Goal: Contribute content

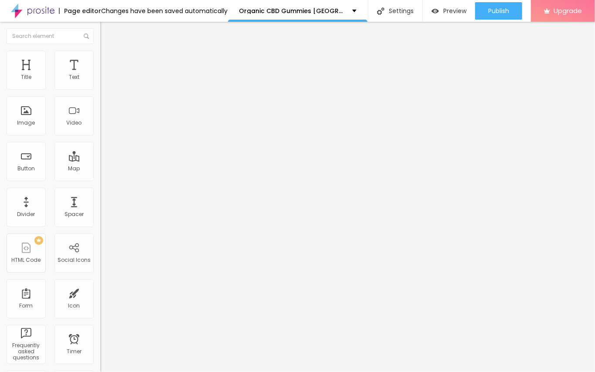
click at [100, 75] on span "Add image" at bounding box center [118, 71] width 36 height 7
click at [107, 31] on img "button" at bounding box center [110, 31] width 7 height 7
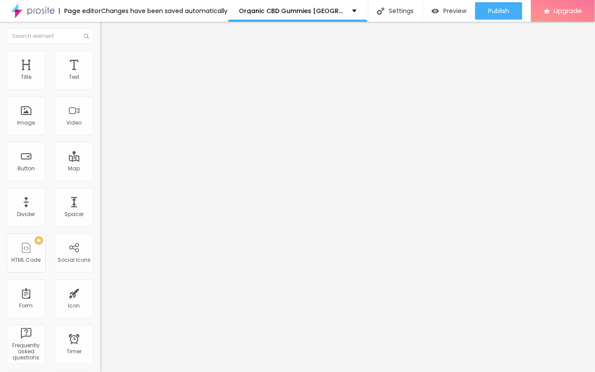
click at [107, 30] on img "button" at bounding box center [110, 31] width 7 height 7
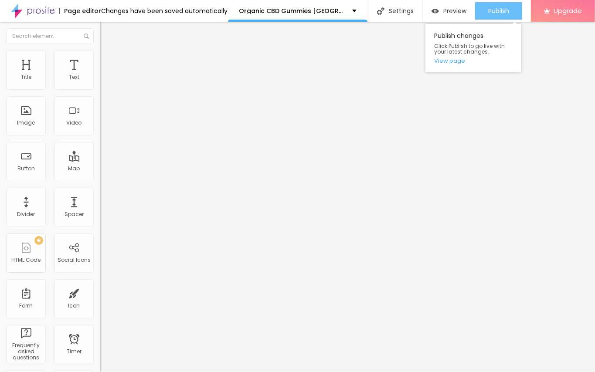
click at [500, 16] on div "Publish" at bounding box center [498, 10] width 21 height 17
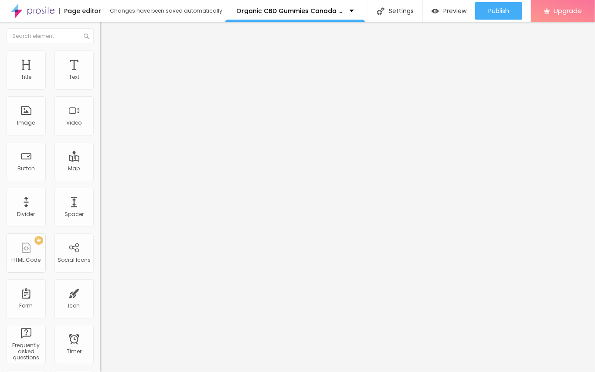
click at [107, 31] on div "Edit Text" at bounding box center [127, 31] width 40 height 7
click at [100, 75] on span "Add image" at bounding box center [118, 71] width 36 height 7
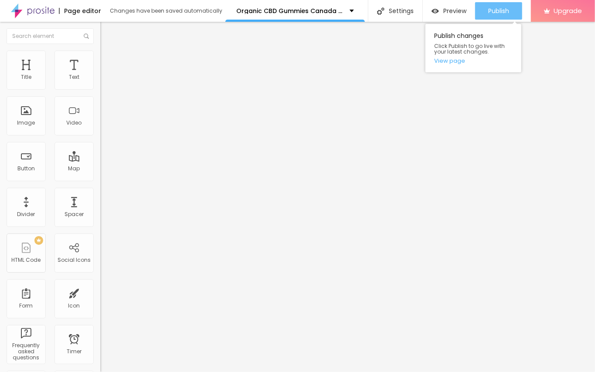
click at [496, 7] on span "Publish" at bounding box center [498, 10] width 21 height 7
click at [494, 4] on div "Publish" at bounding box center [498, 10] width 21 height 17
